Goal: Navigation & Orientation: Go to known website

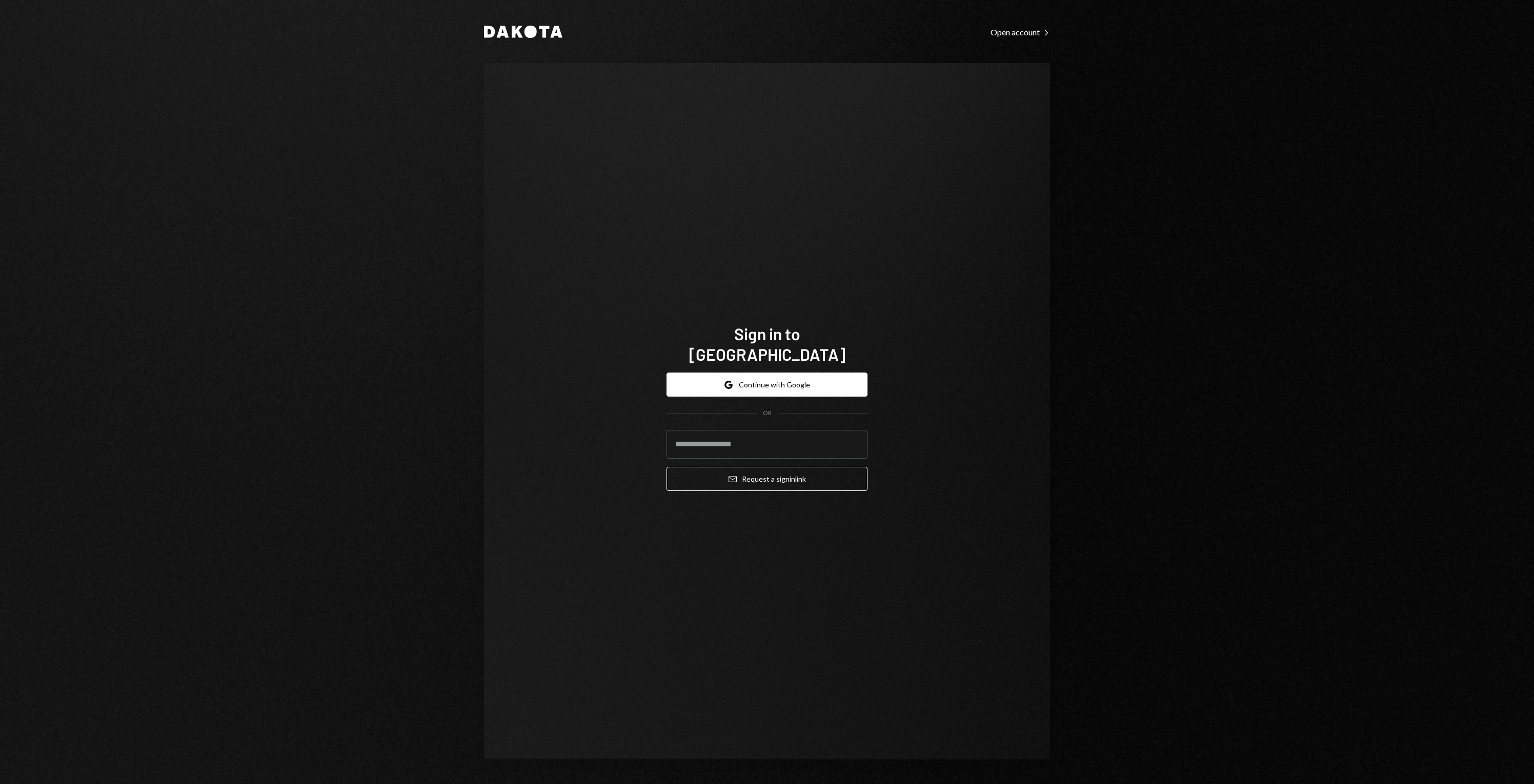
click at [0, 783] on com-1password-button at bounding box center [0, 784] width 0 height 0
type input "**********"
click at [745, 472] on button "Email Request a sign in link" at bounding box center [766, 479] width 201 height 24
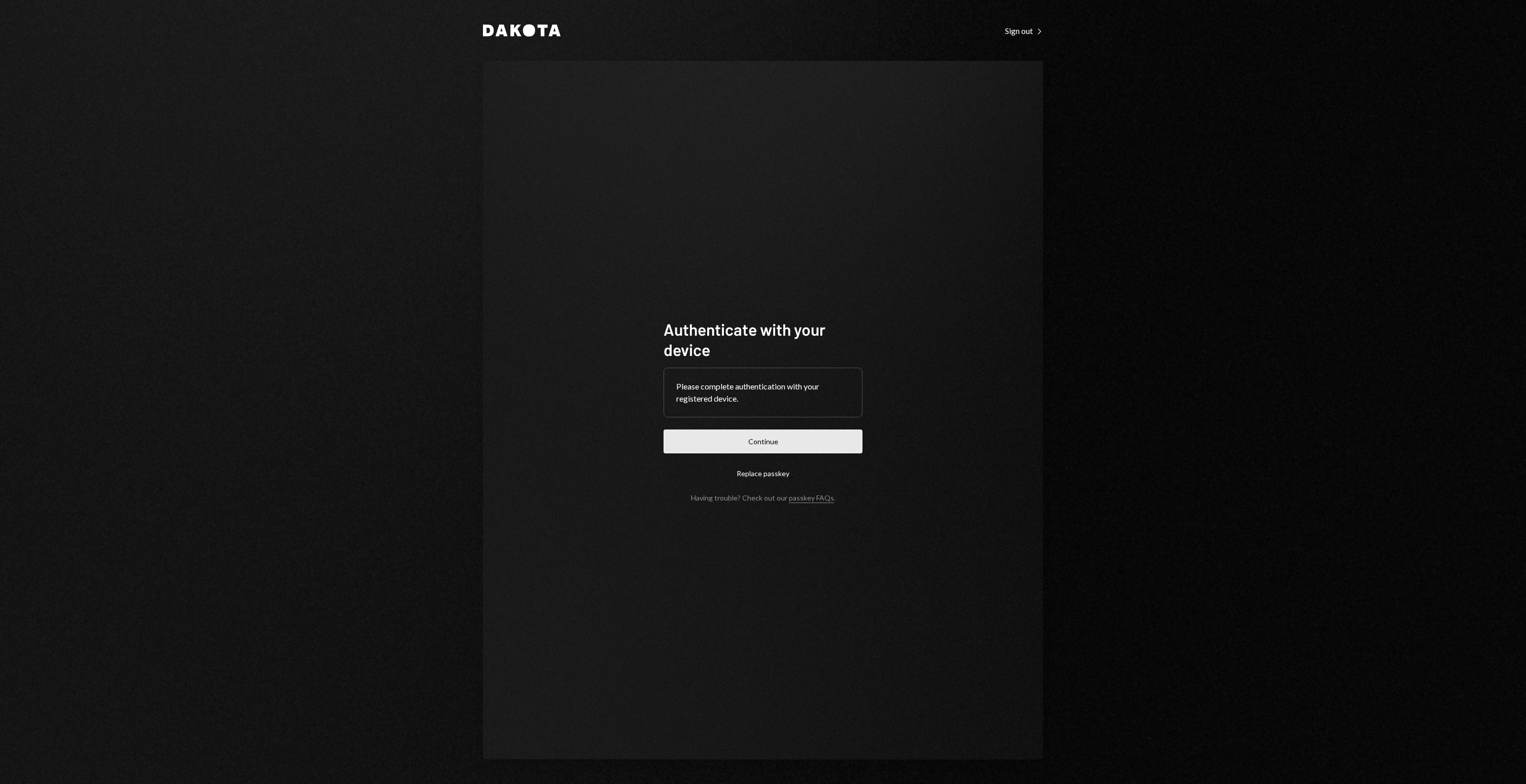
click at [812, 436] on button "Continue" at bounding box center [763, 441] width 199 height 24
